Goal: Task Accomplishment & Management: Use online tool/utility

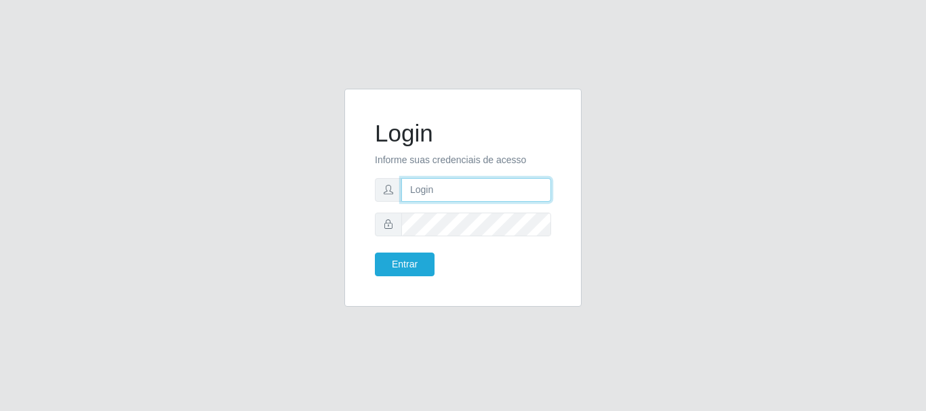
click at [434, 190] on input "text" at bounding box center [476, 190] width 150 height 24
type input "ritaiwof@B5"
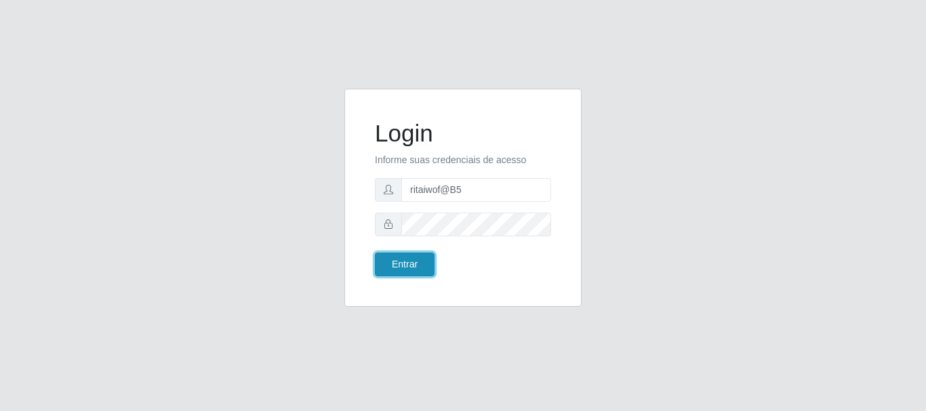
click at [406, 257] on button "Entrar" at bounding box center [405, 265] width 60 height 24
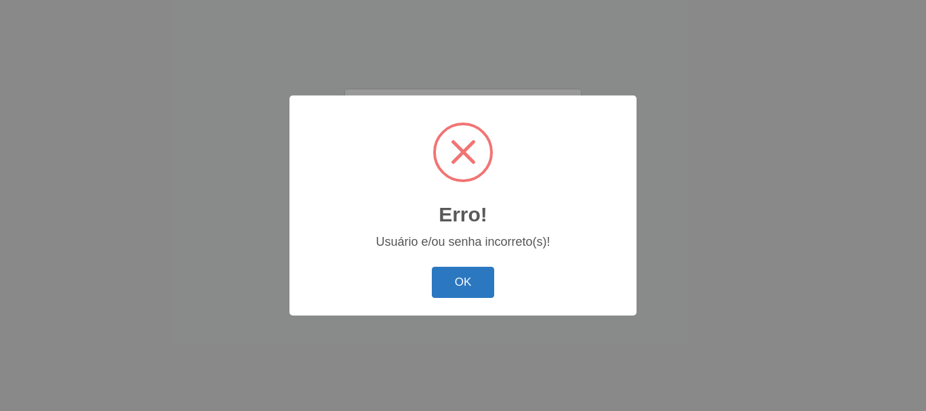
click at [461, 289] on button "OK" at bounding box center [463, 283] width 63 height 32
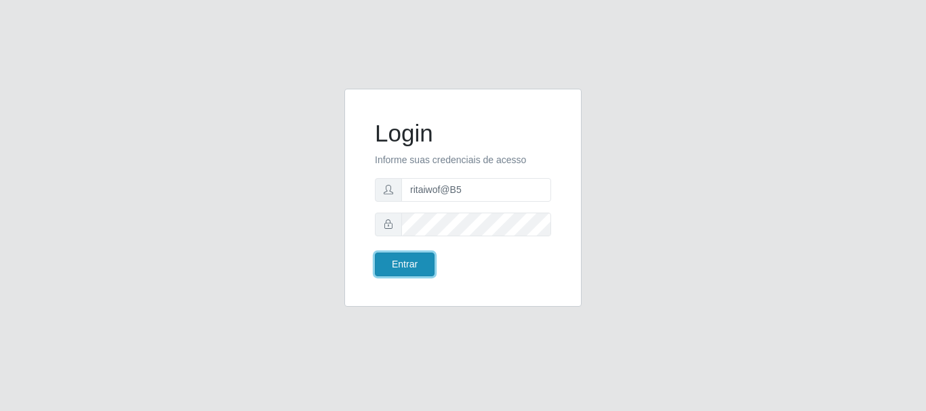
click at [412, 266] on button "Entrar" at bounding box center [405, 265] width 60 height 24
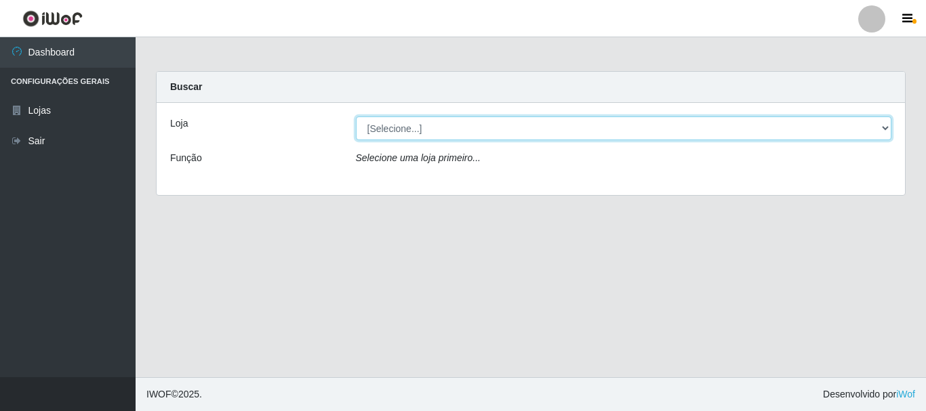
drag, startPoint x: 886, startPoint y: 131, endPoint x: 865, endPoint y: 139, distance: 22.3
click at [883, 131] on select "[Selecione...] Bemais Supermercados - B5 Anatólia" at bounding box center [624, 129] width 536 height 24
select select "405"
click at [356, 117] on select "[Selecione...] Bemais Supermercados - B5 Anatólia" at bounding box center [624, 129] width 536 height 24
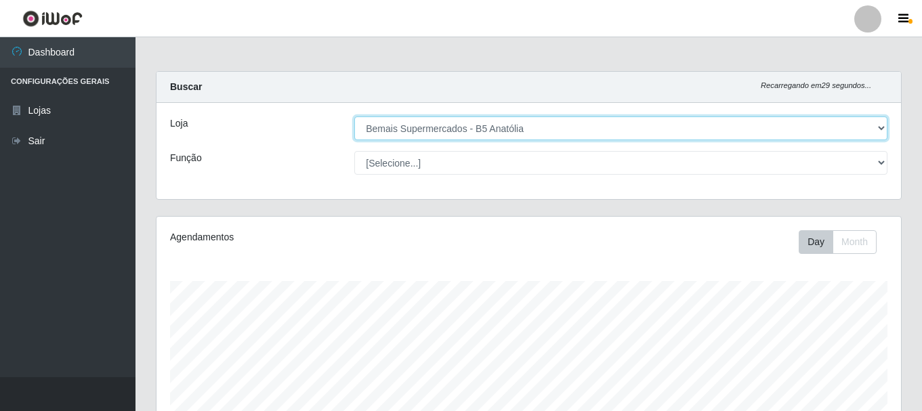
scroll to position [281, 745]
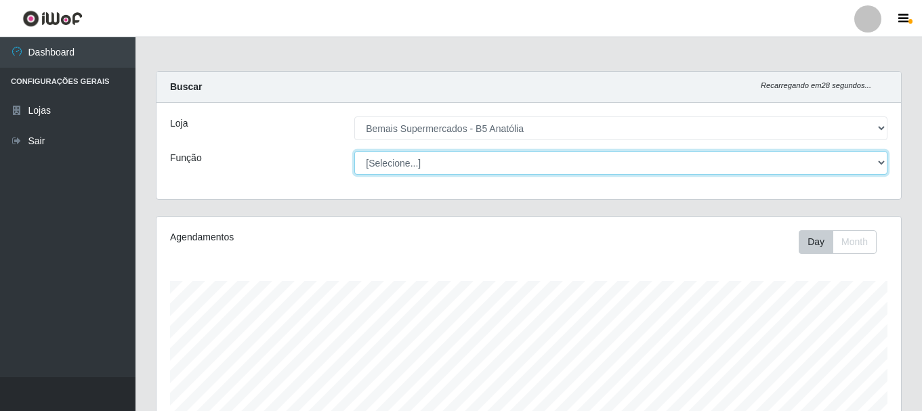
drag, startPoint x: 876, startPoint y: 161, endPoint x: 873, endPoint y: 167, distance: 7.0
click at [876, 161] on select "[Selecione...] ASG ASG + ASG ++ Auxiliar de Estacionamento Auxiliar de Estacion…" at bounding box center [620, 163] width 533 height 24
click at [354, 151] on select "[Selecione...] ASG ASG + ASG ++ Auxiliar de Estacionamento Auxiliar de Estacion…" at bounding box center [620, 163] width 533 height 24
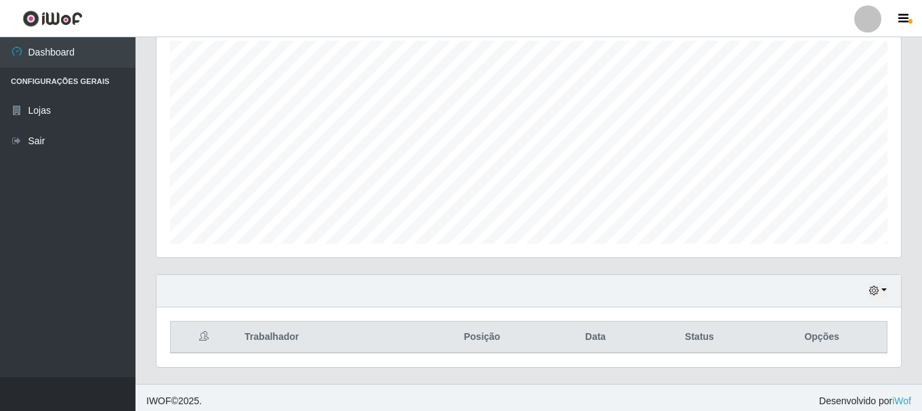
scroll to position [247, 0]
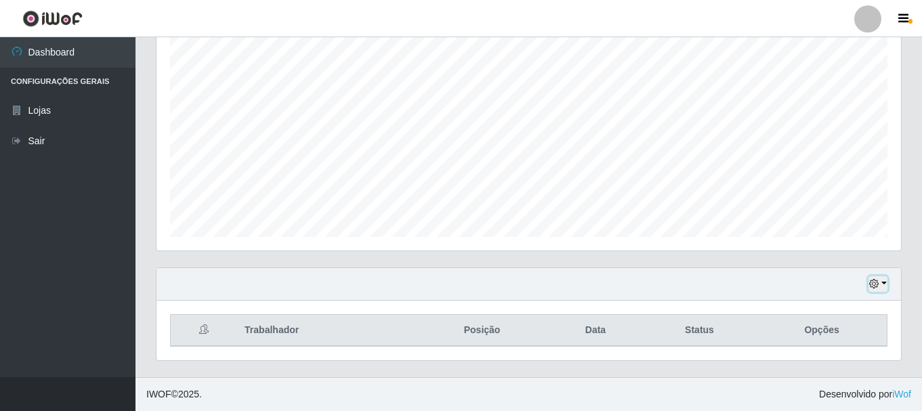
click at [873, 288] on icon "button" at bounding box center [873, 283] width 9 height 9
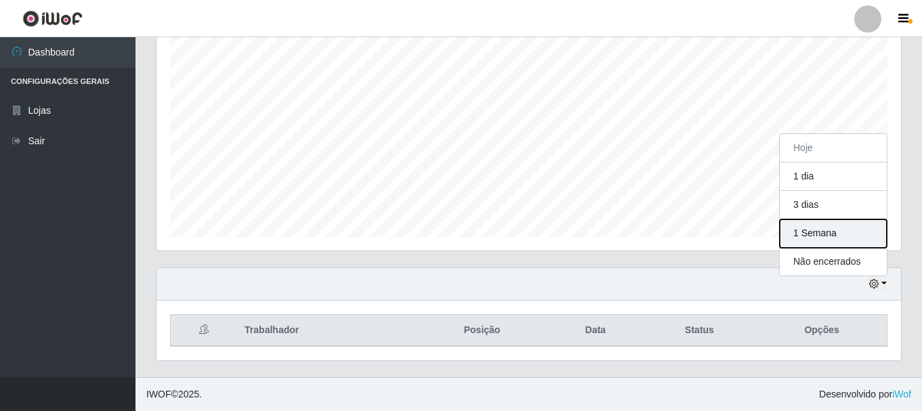
click at [814, 235] on button "1 Semana" at bounding box center [833, 234] width 107 height 28
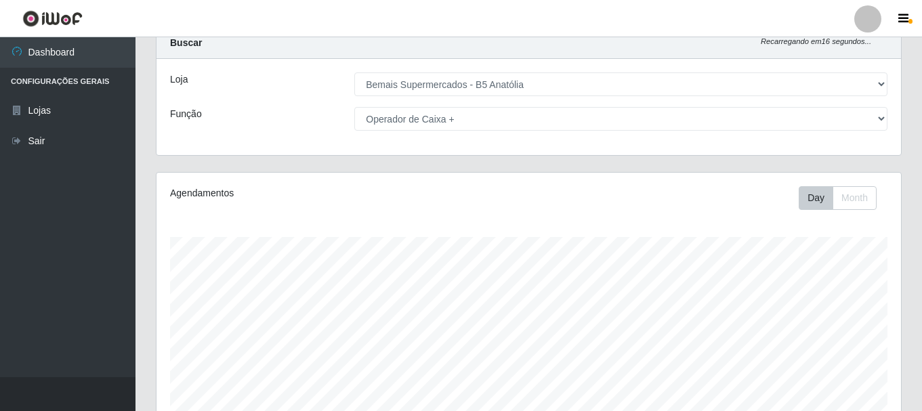
scroll to position [0, 0]
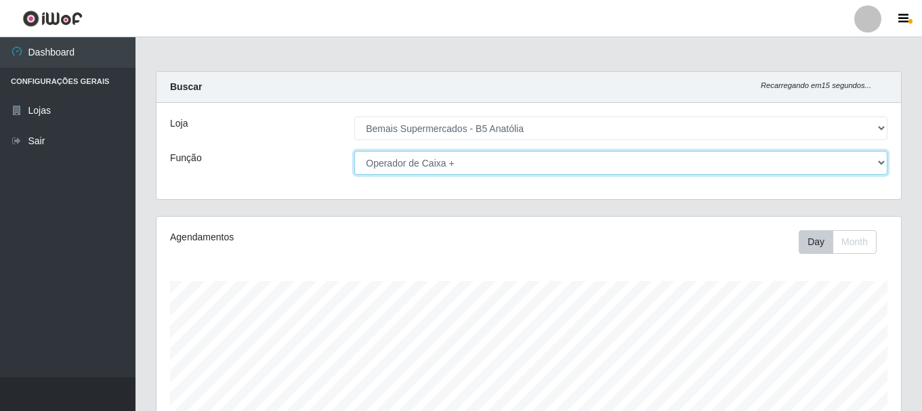
click at [881, 163] on select "[Selecione...] ASG ASG + ASG ++ Auxiliar de Estacionamento Auxiliar de Estacion…" at bounding box center [620, 163] width 533 height 24
select select "82"
click at [354, 151] on select "[Selecione...] ASG ASG + ASG ++ Auxiliar de Estacionamento Auxiliar de Estacion…" at bounding box center [620, 163] width 533 height 24
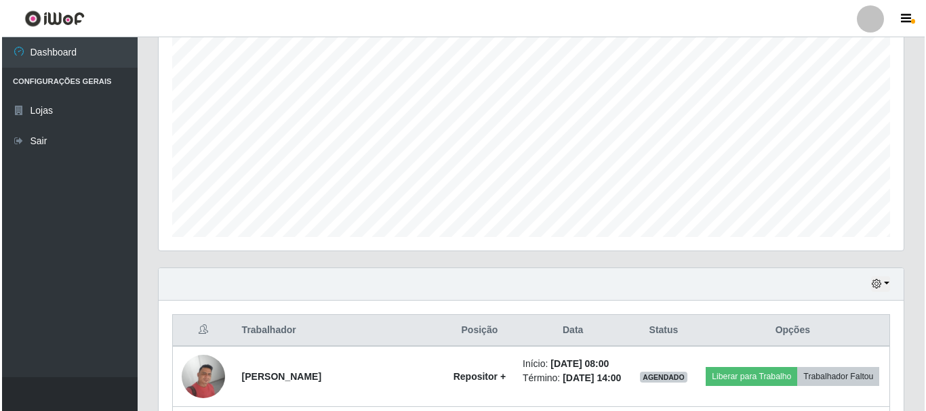
scroll to position [315, 0]
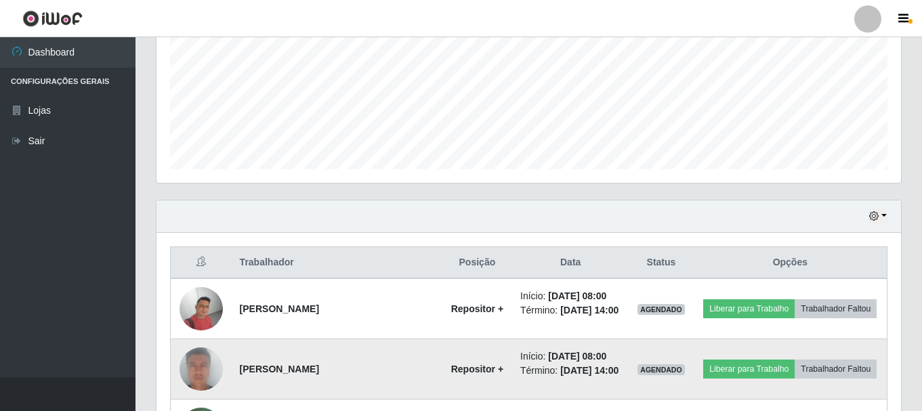
click at [196, 373] on img at bounding box center [201, 369] width 43 height 89
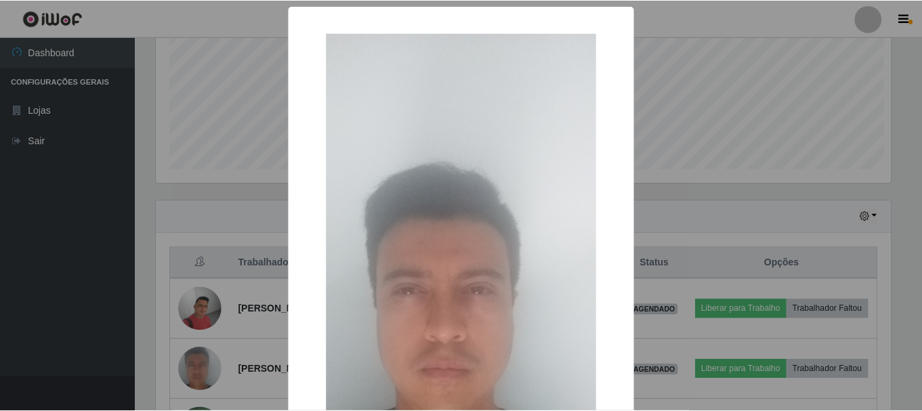
scroll to position [281, 738]
click at [677, 223] on div "× OK Cancel" at bounding box center [463, 205] width 926 height 411
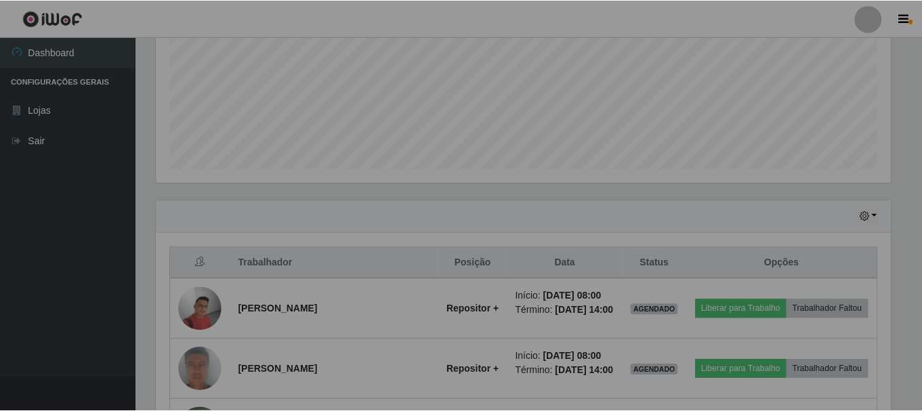
scroll to position [281, 745]
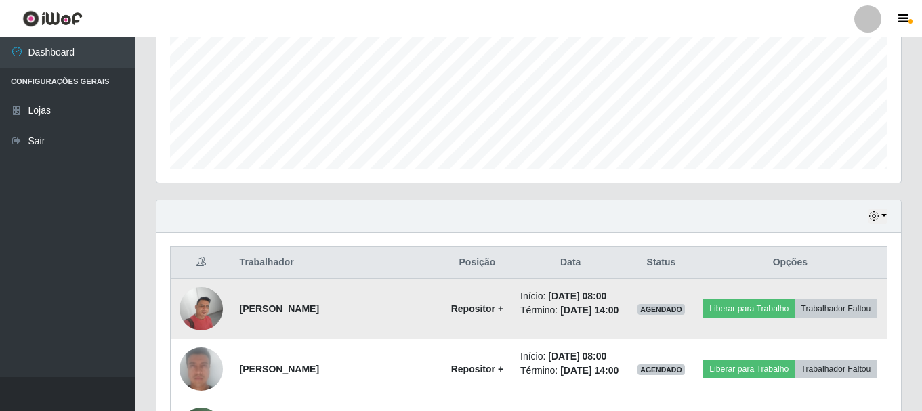
click at [213, 310] on img at bounding box center [201, 308] width 43 height 43
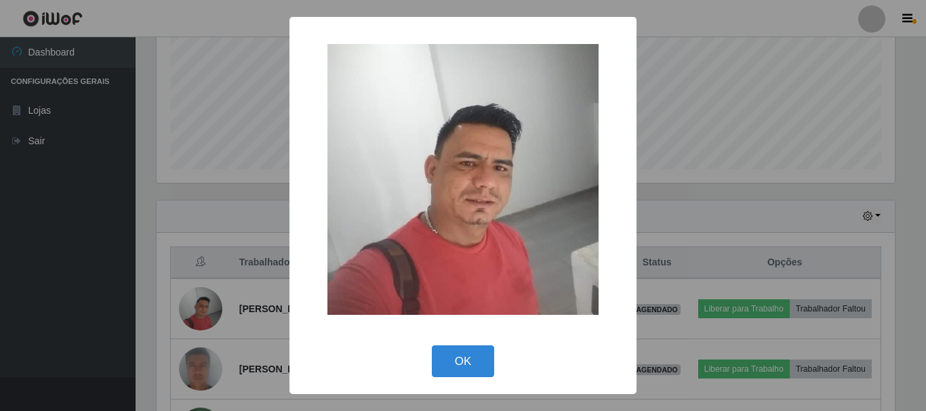
click at [710, 201] on div "× OK Cancel" at bounding box center [463, 205] width 926 height 411
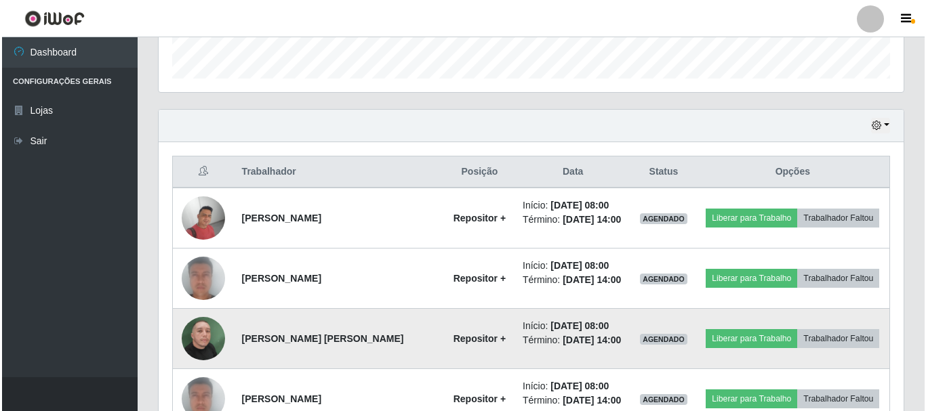
scroll to position [407, 0]
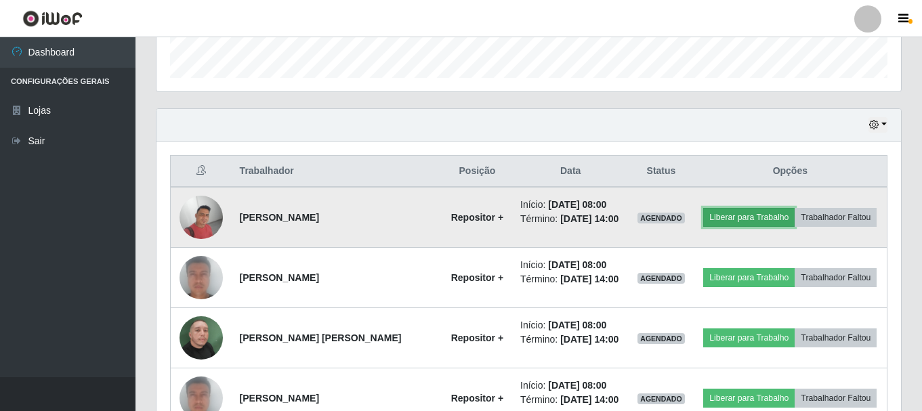
click at [741, 215] on button "Liberar para Trabalho" at bounding box center [748, 217] width 91 height 19
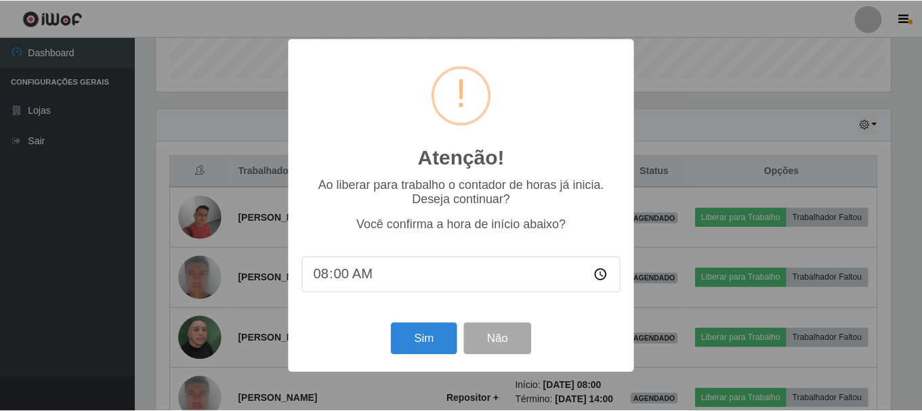
scroll to position [281, 738]
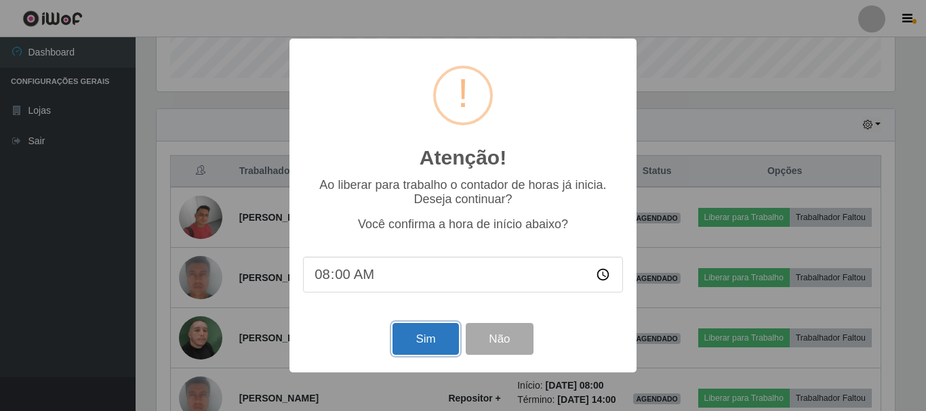
click at [414, 344] on button "Sim" at bounding box center [425, 339] width 66 height 32
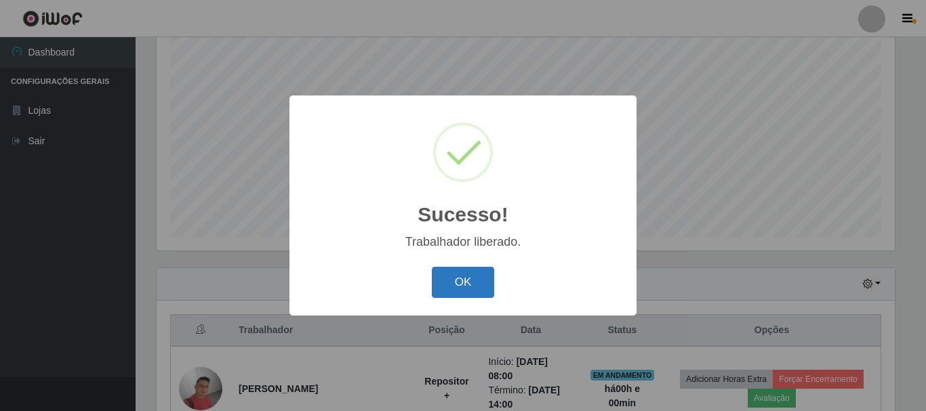
click at [466, 285] on button "OK" at bounding box center [463, 283] width 63 height 32
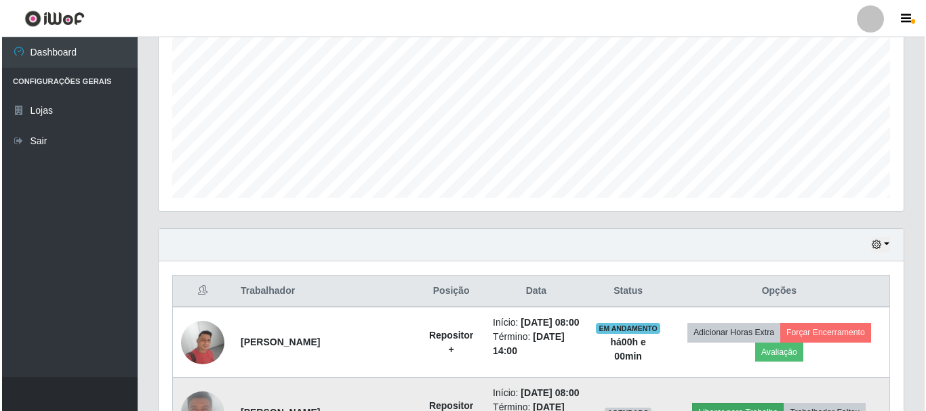
scroll to position [518, 0]
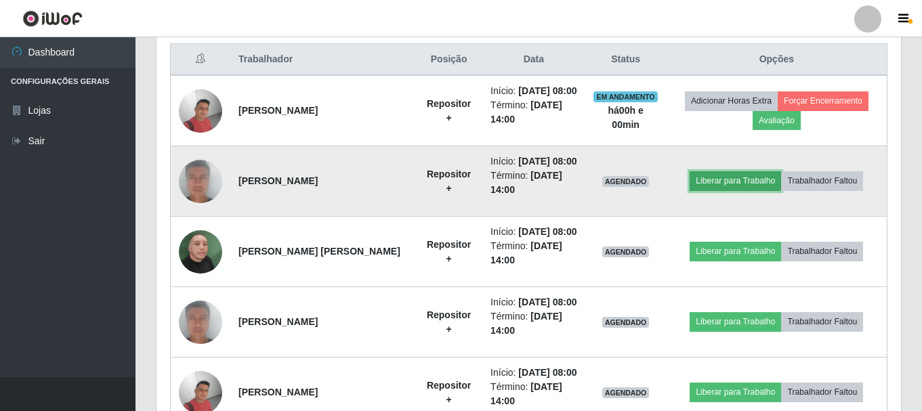
click at [721, 185] on button "Liberar para Trabalho" at bounding box center [735, 180] width 91 height 19
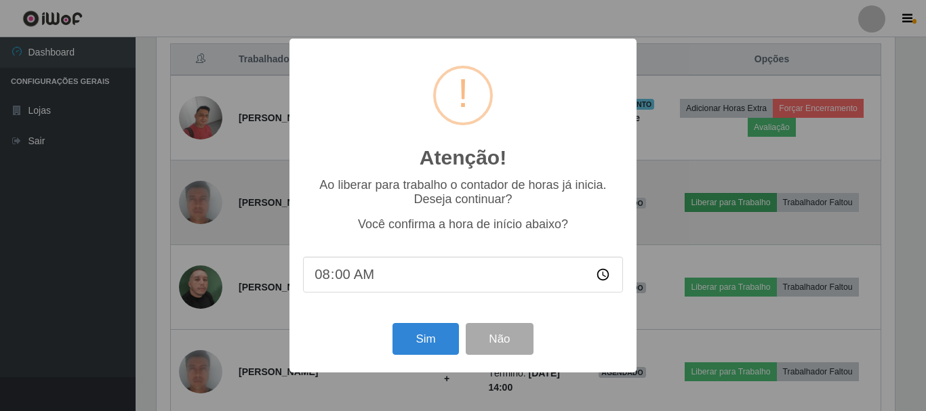
scroll to position [281, 738]
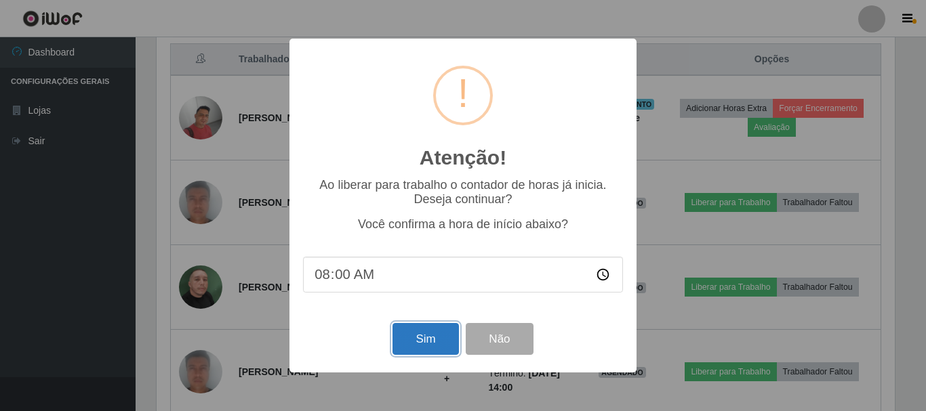
click at [430, 348] on button "Sim" at bounding box center [425, 339] width 66 height 32
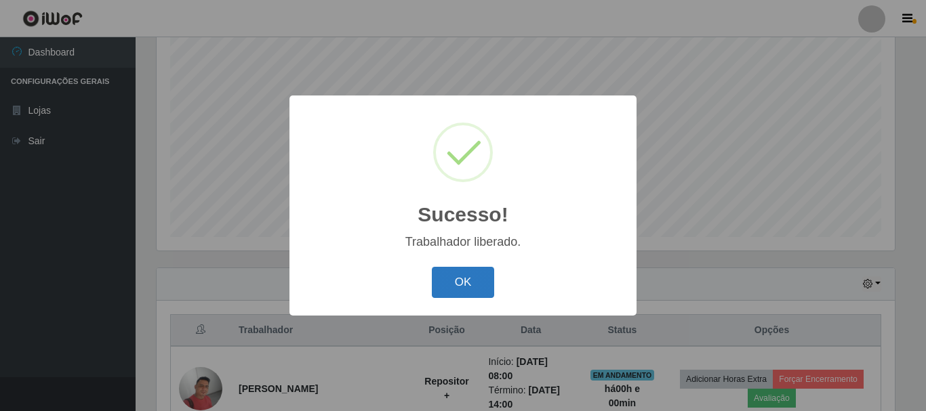
drag, startPoint x: 455, startPoint y: 283, endPoint x: 455, endPoint y: 272, distance: 10.8
click at [455, 276] on button "OK" at bounding box center [463, 283] width 63 height 32
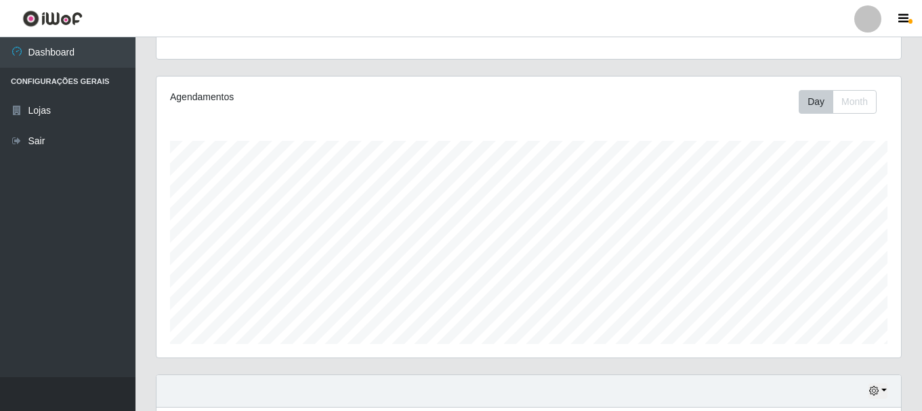
scroll to position [0, 0]
